Goal: Information Seeking & Learning: Learn about a topic

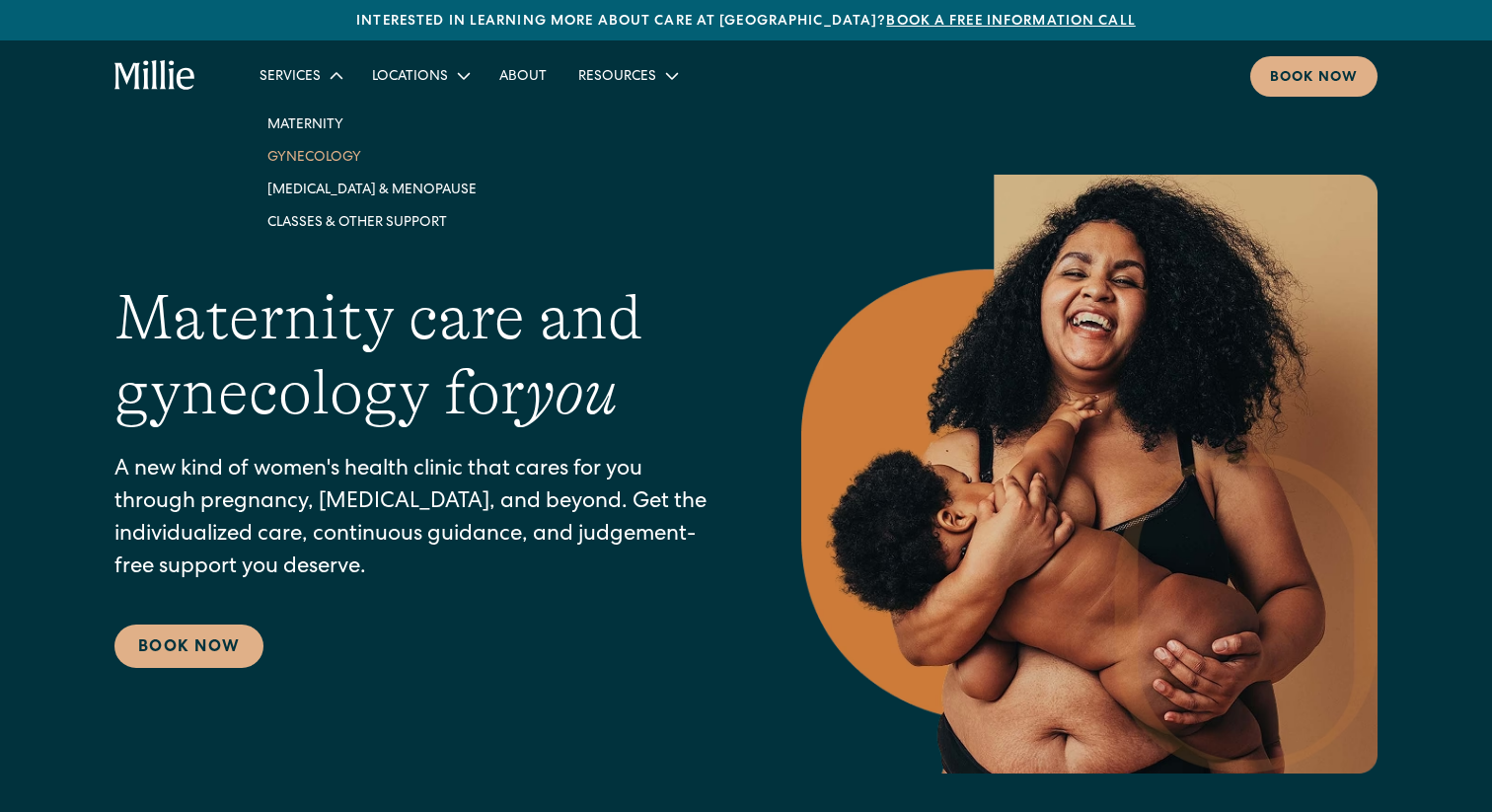
click at [332, 159] on link "Gynecology" at bounding box center [372, 156] width 241 height 33
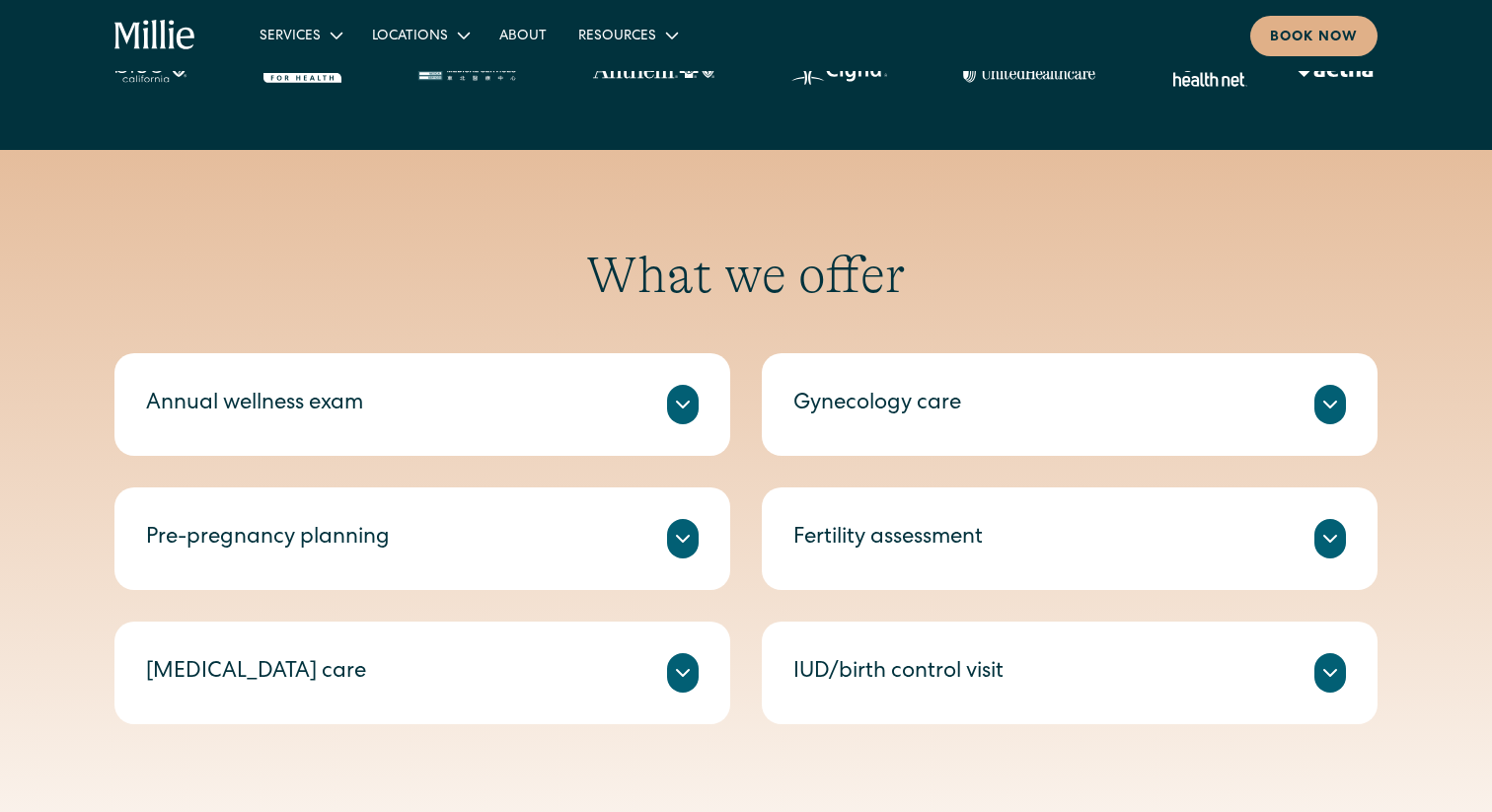
scroll to position [773, 0]
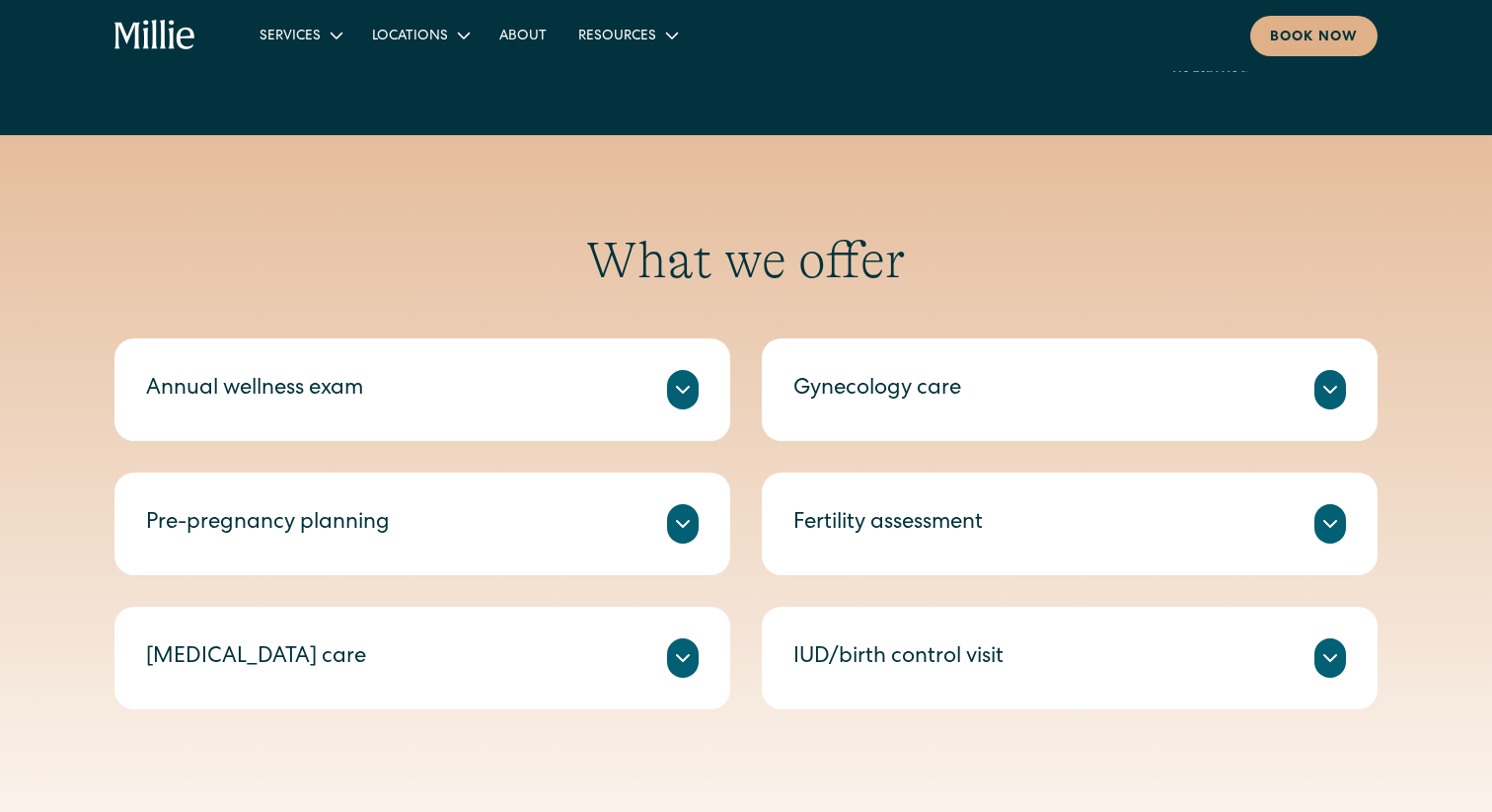
click at [678, 530] on icon at bounding box center [683, 523] width 24 height 24
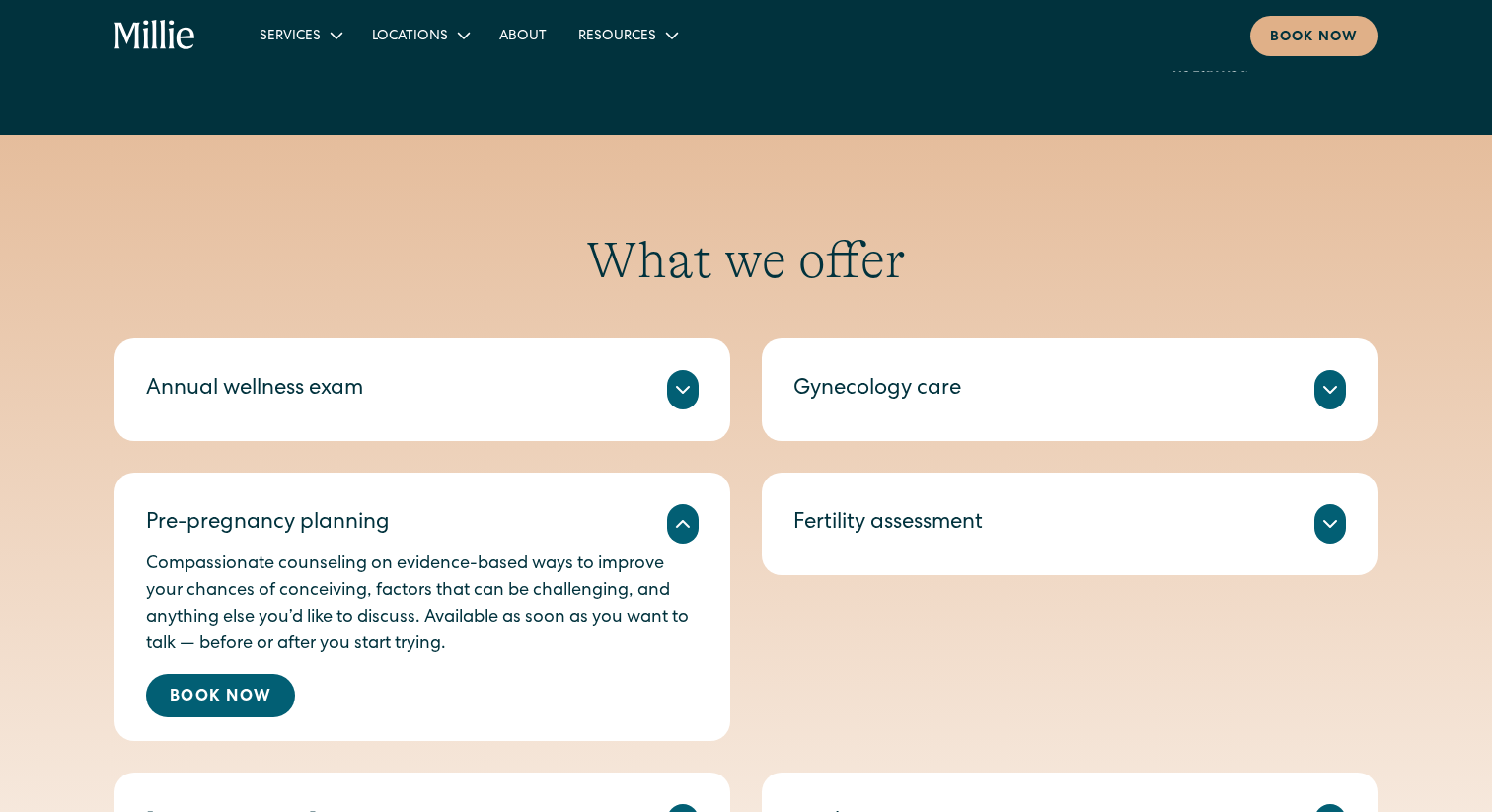
click at [678, 530] on icon at bounding box center [683, 523] width 24 height 24
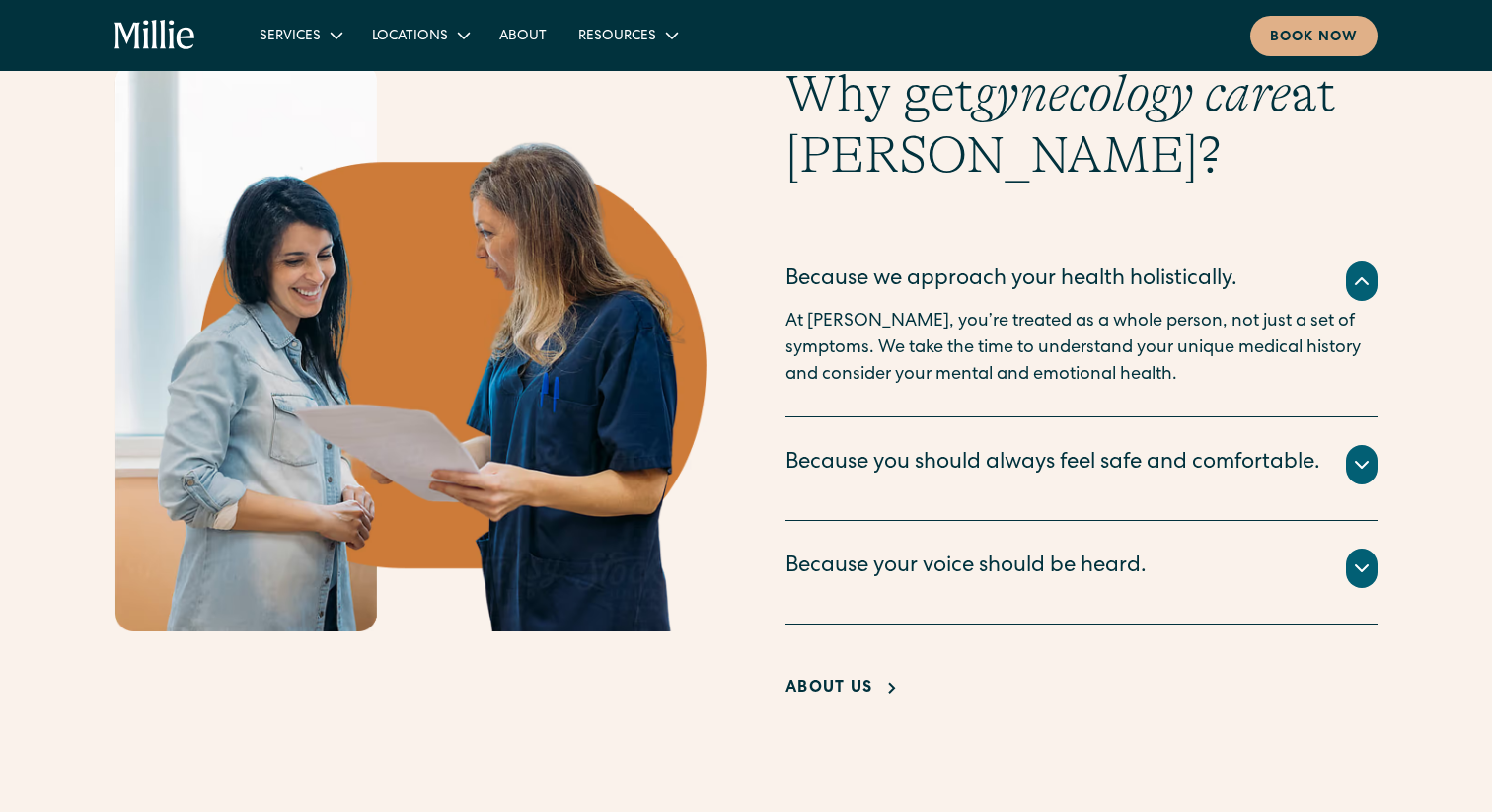
scroll to position [1611, 0]
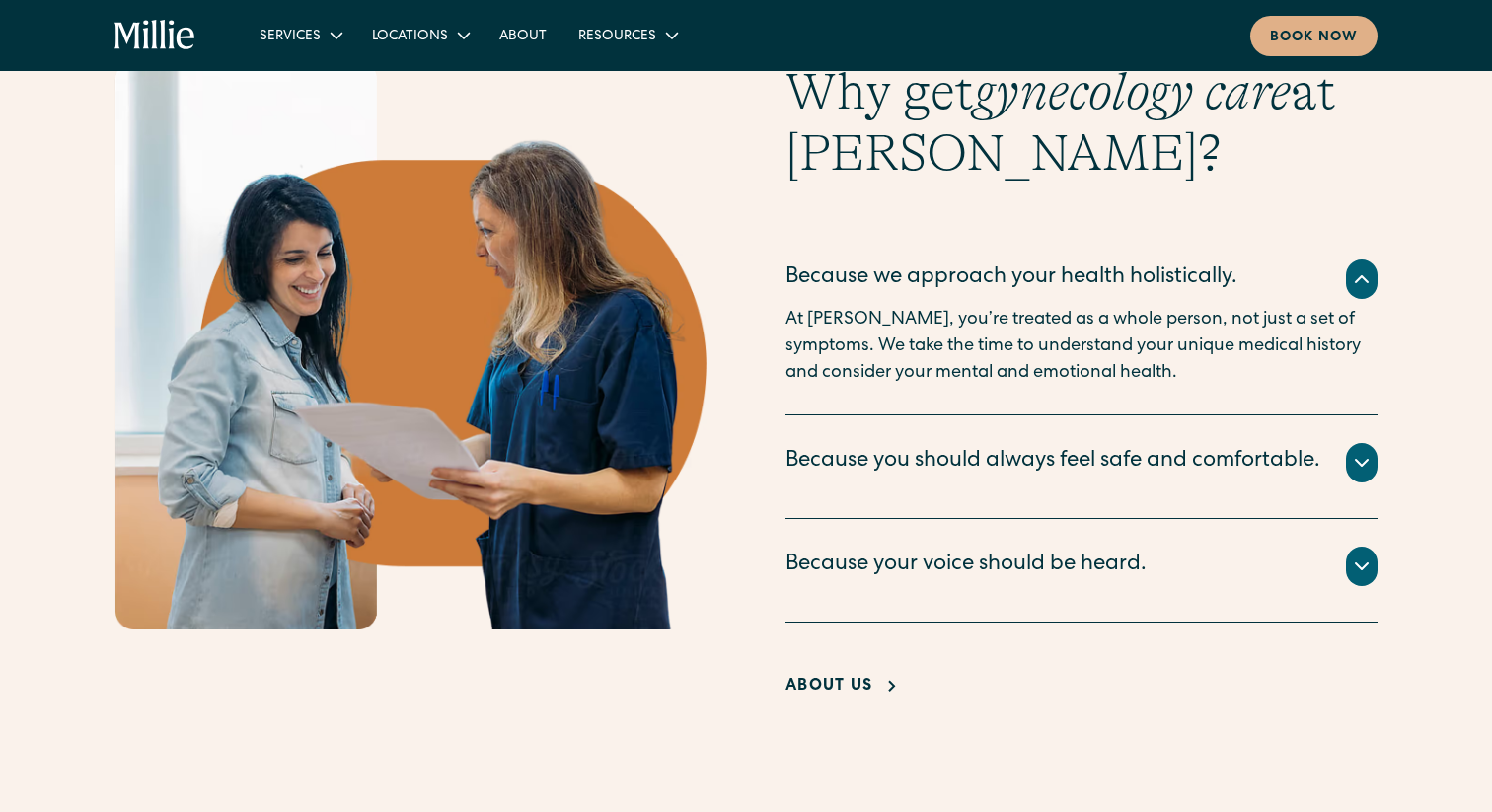
click at [854, 699] on div "About Us" at bounding box center [828, 687] width 87 height 24
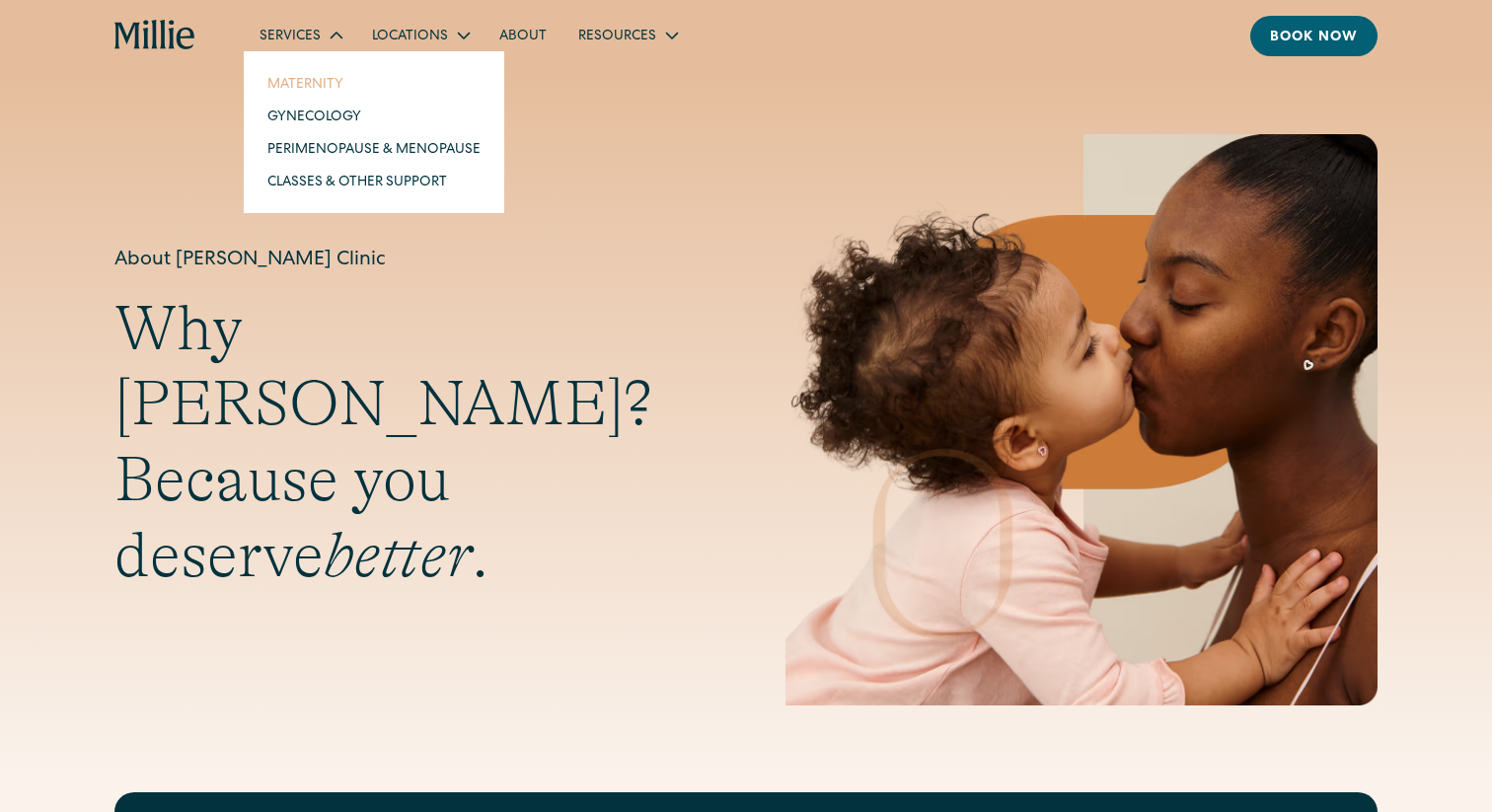
click at [327, 83] on link "Maternity" at bounding box center [374, 83] width 245 height 33
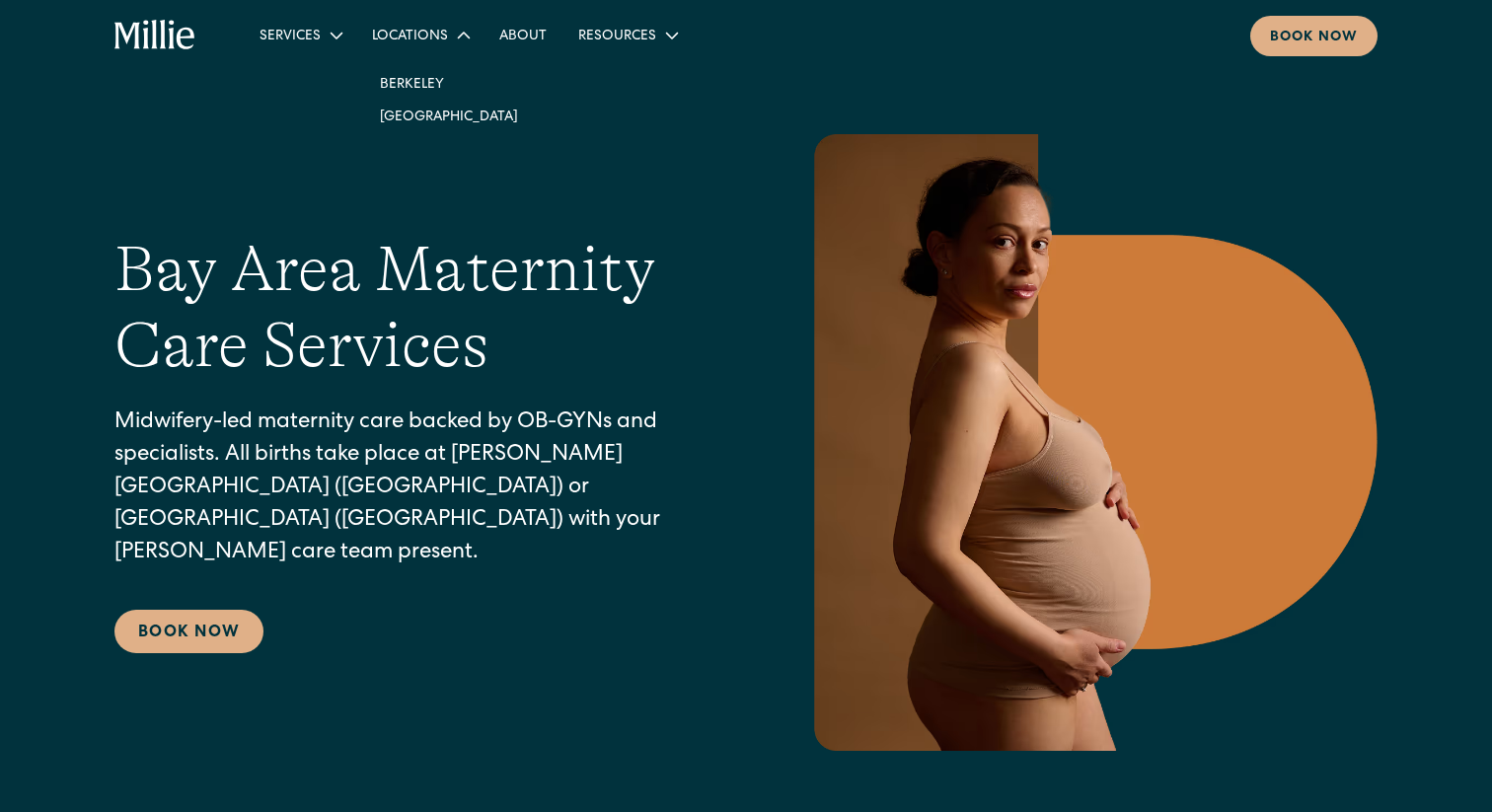
click at [452, 39] on icon at bounding box center [464, 36] width 24 height 24
click at [434, 119] on link "[GEOGRAPHIC_DATA]" at bounding box center [449, 115] width 169 height 33
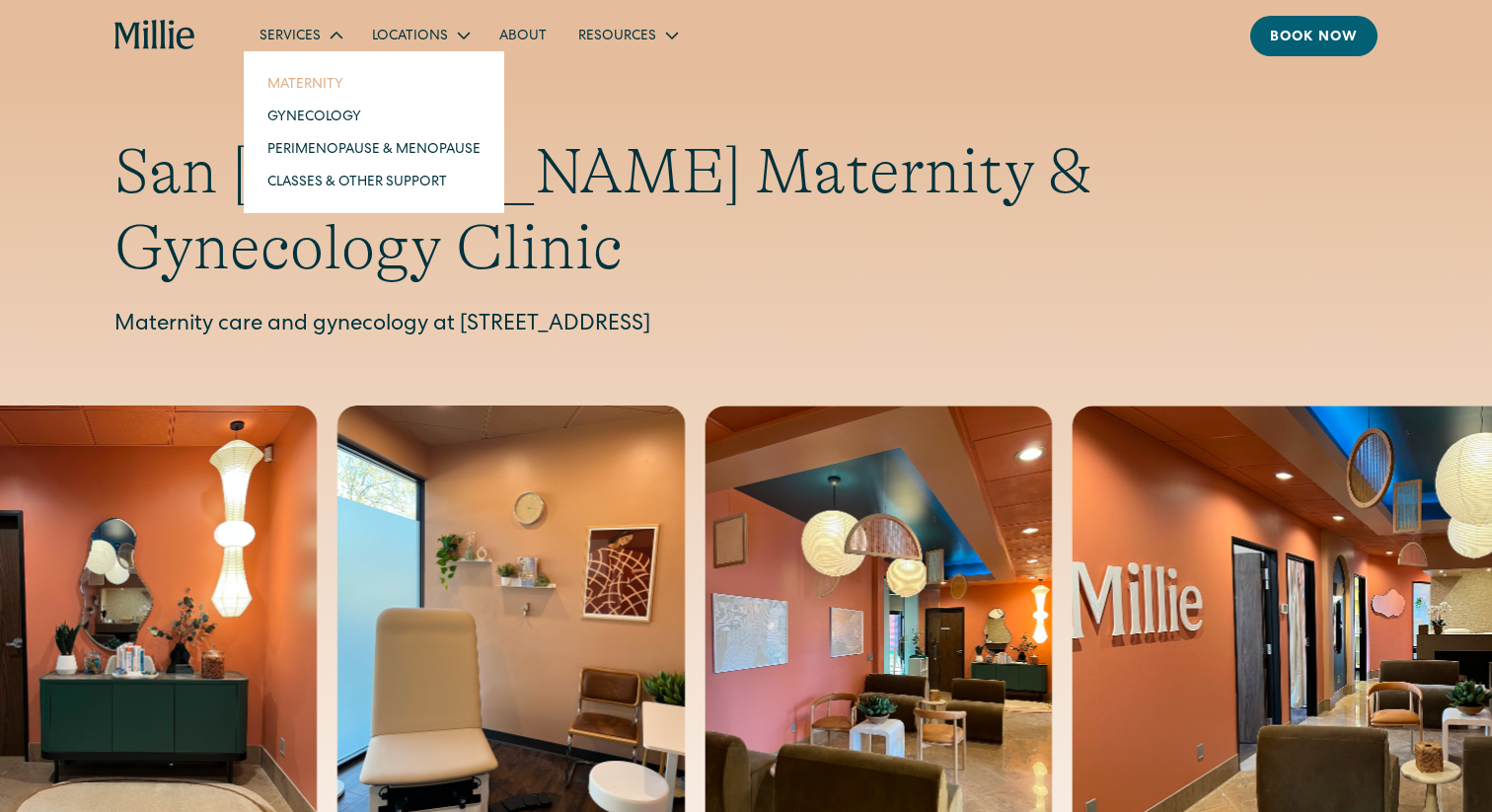
click at [319, 85] on link "Maternity" at bounding box center [374, 83] width 245 height 33
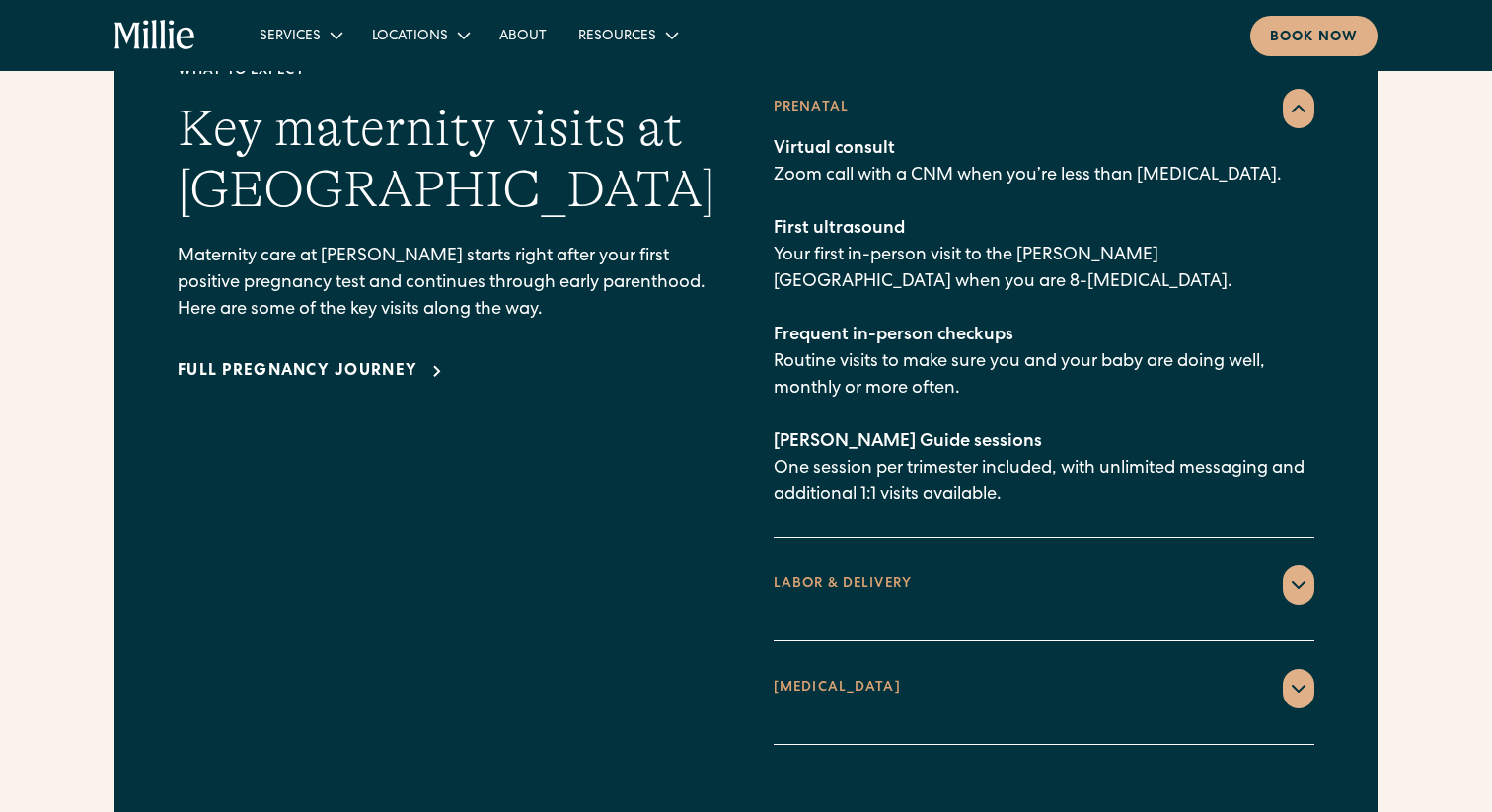
scroll to position [2927, 0]
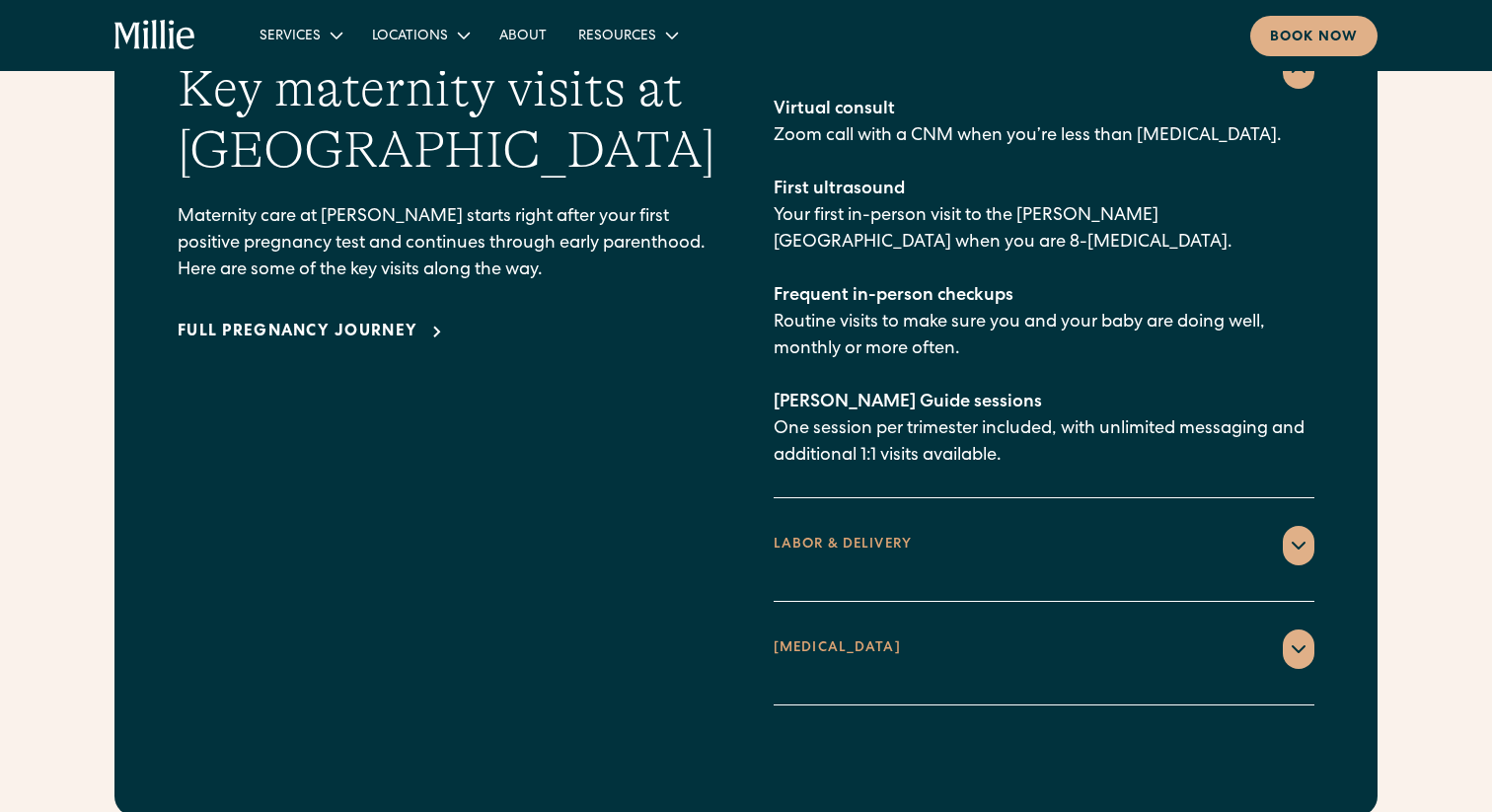
click at [1294, 533] on icon at bounding box center [1299, 545] width 24 height 24
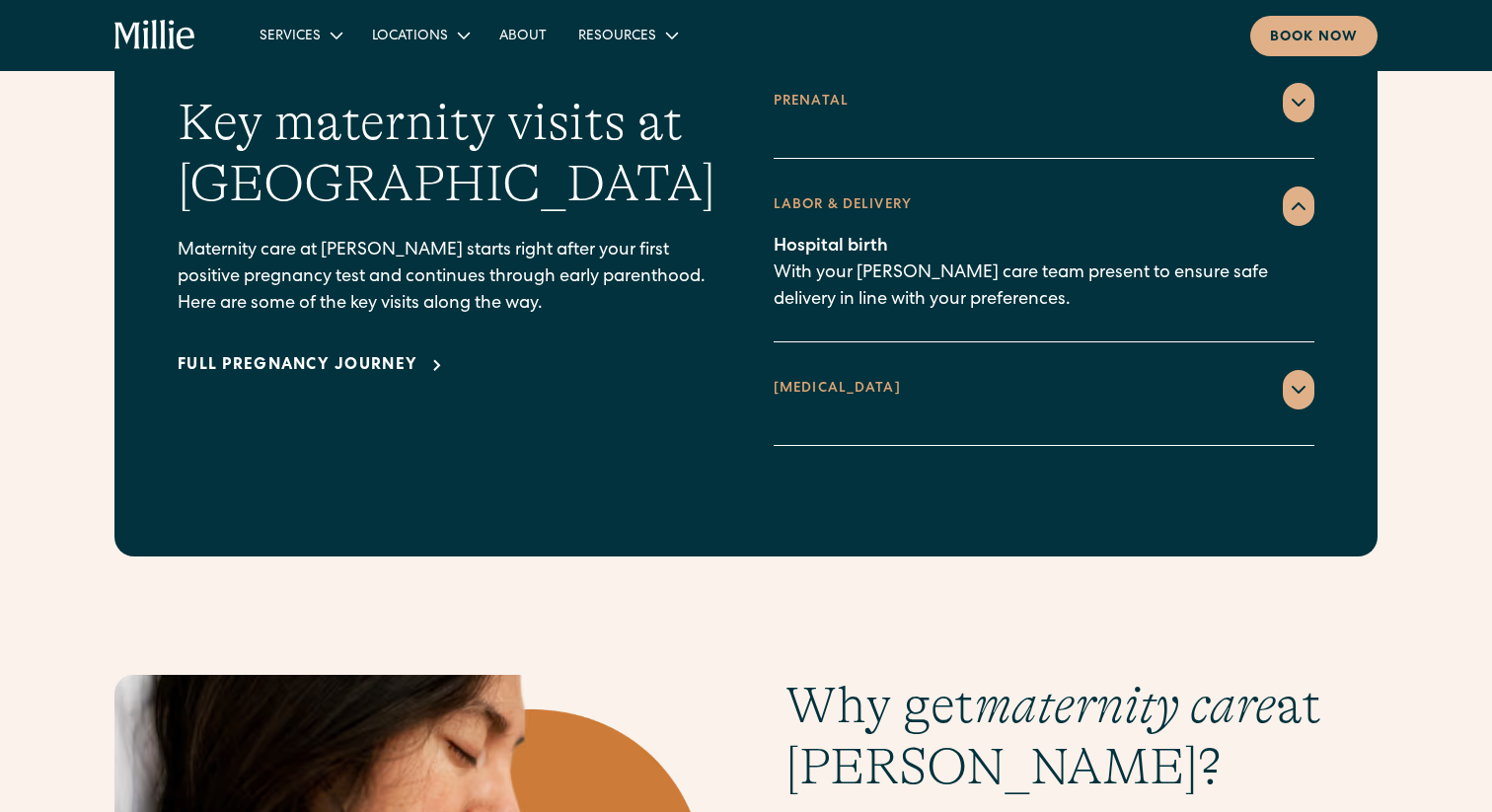
scroll to position [2892, 0]
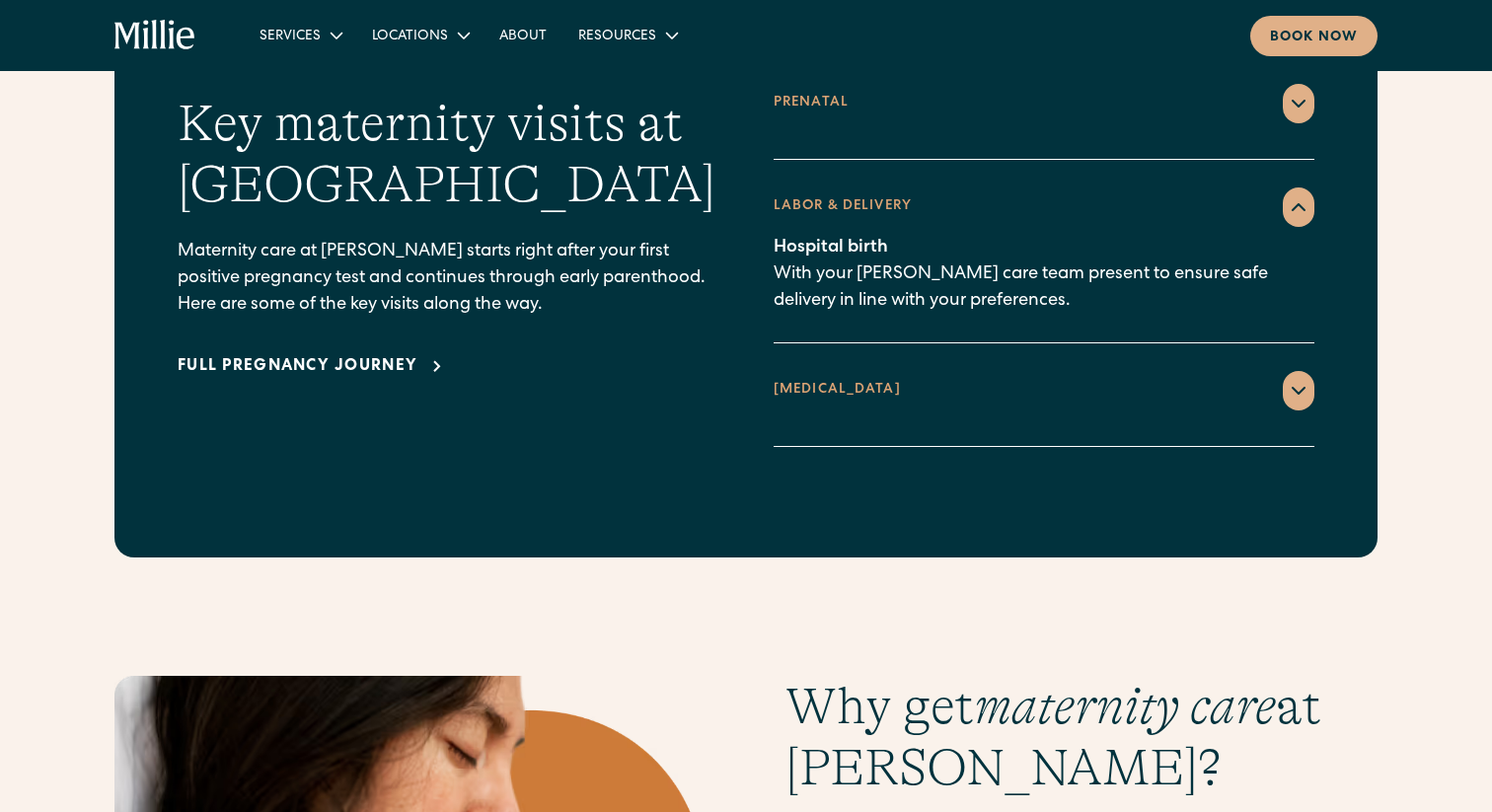
click at [1286, 371] on div at bounding box center [1299, 391] width 32 height 40
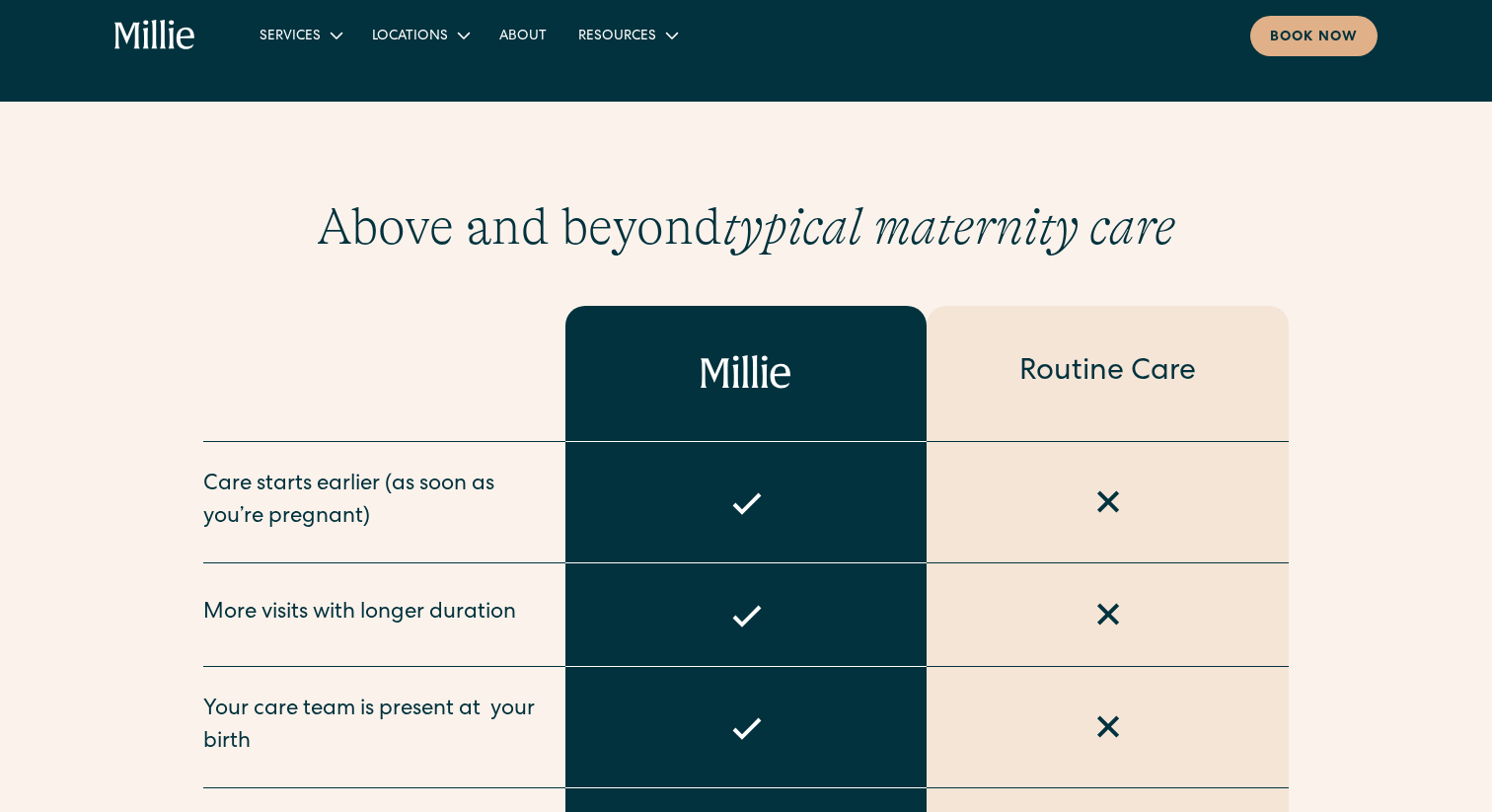
scroll to position [816, 0]
